Goal: Check status: Check status

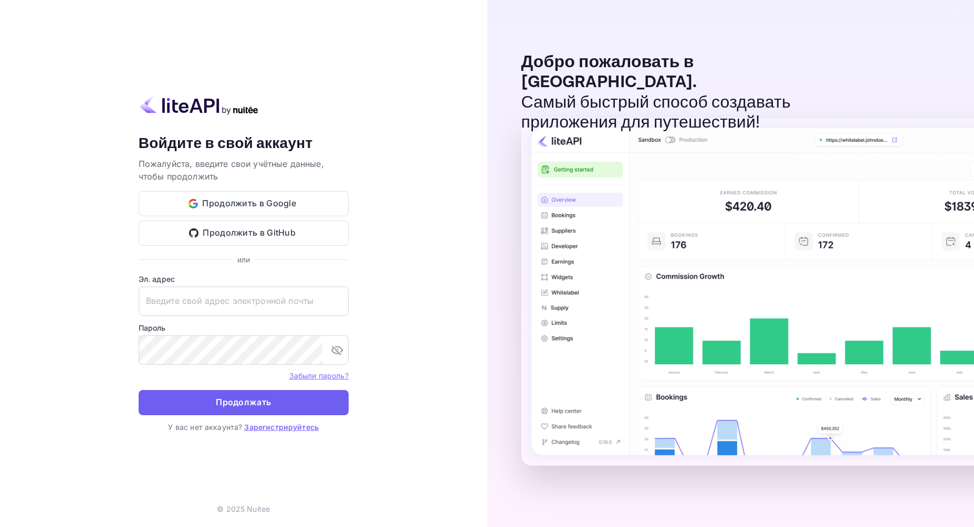
type input "[EMAIL_ADDRESS][DOMAIN_NAME]"
click at [232, 407] on ya-tr-span "Продолжать" at bounding box center [243, 402] width 55 height 14
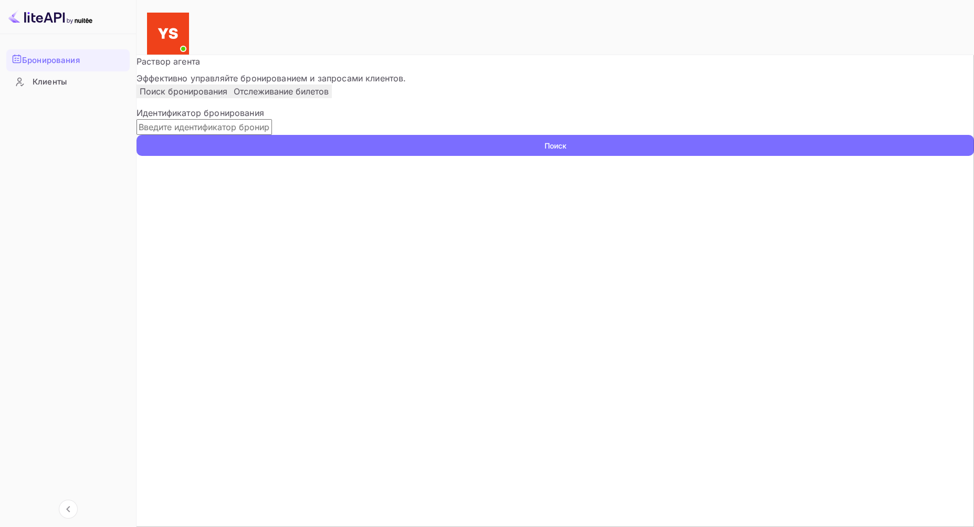
click at [250, 135] on input "text" at bounding box center [203, 127] width 135 height 16
paste input "9678104"
type input "9678104"
click at [566, 151] on ya-tr-span "Поиск" at bounding box center [555, 145] width 22 height 11
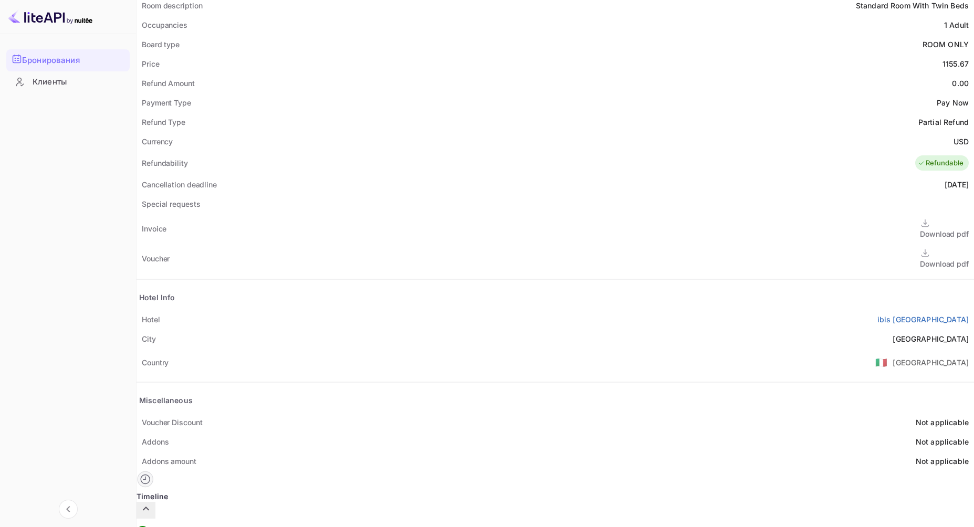
scroll to position [379, 0]
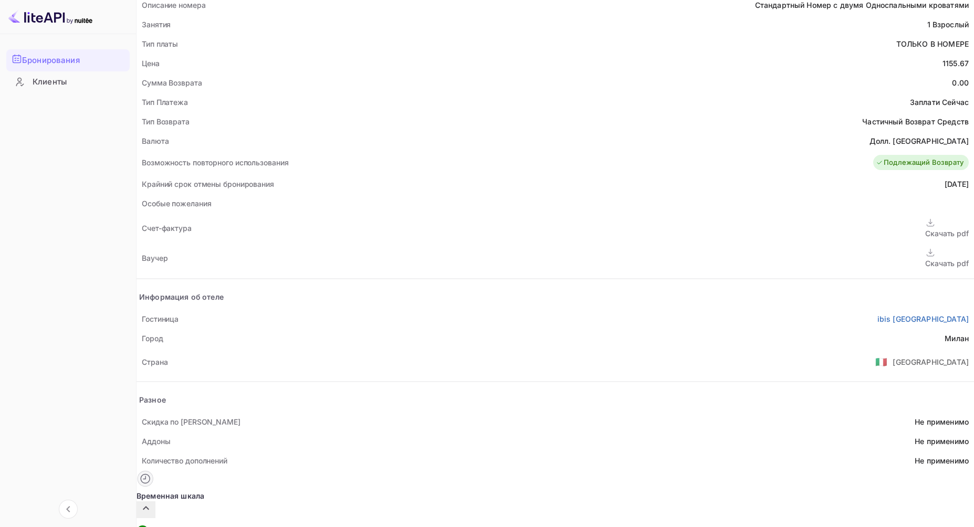
click at [925, 258] on div "Скачать pdf" at bounding box center [947, 263] width 44 height 11
